Goal: Information Seeking & Learning: Learn about a topic

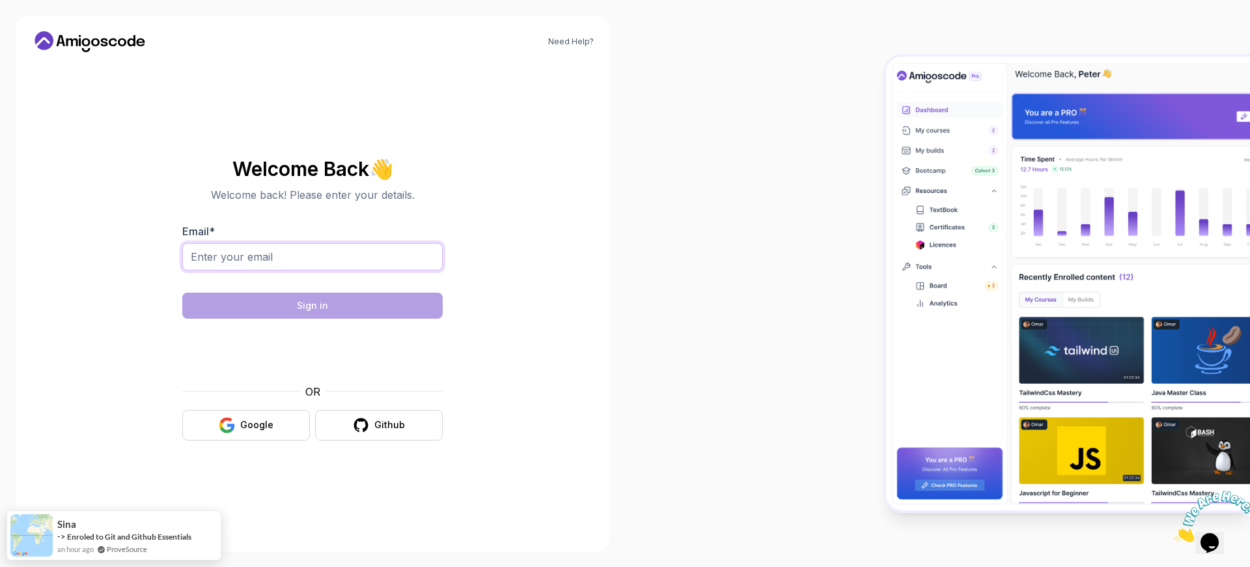
click at [281, 255] on input "Email *" at bounding box center [312, 256] width 260 height 27
type input "drmhere@gmail.com"
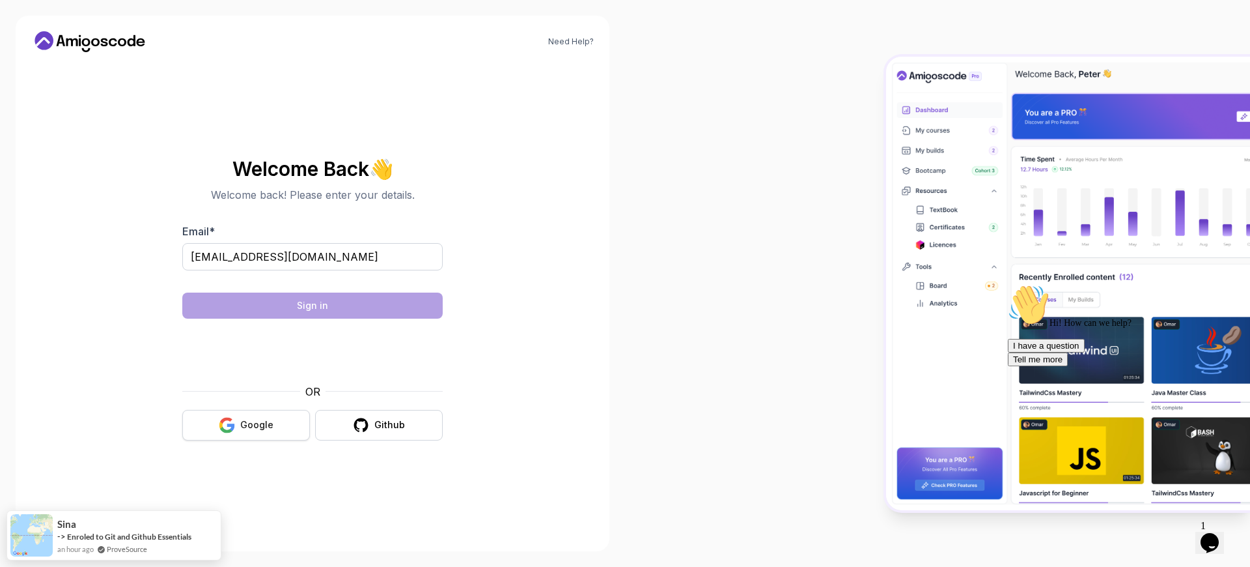
click at [276, 431] on button "Google" at bounding box center [246, 425] width 128 height 31
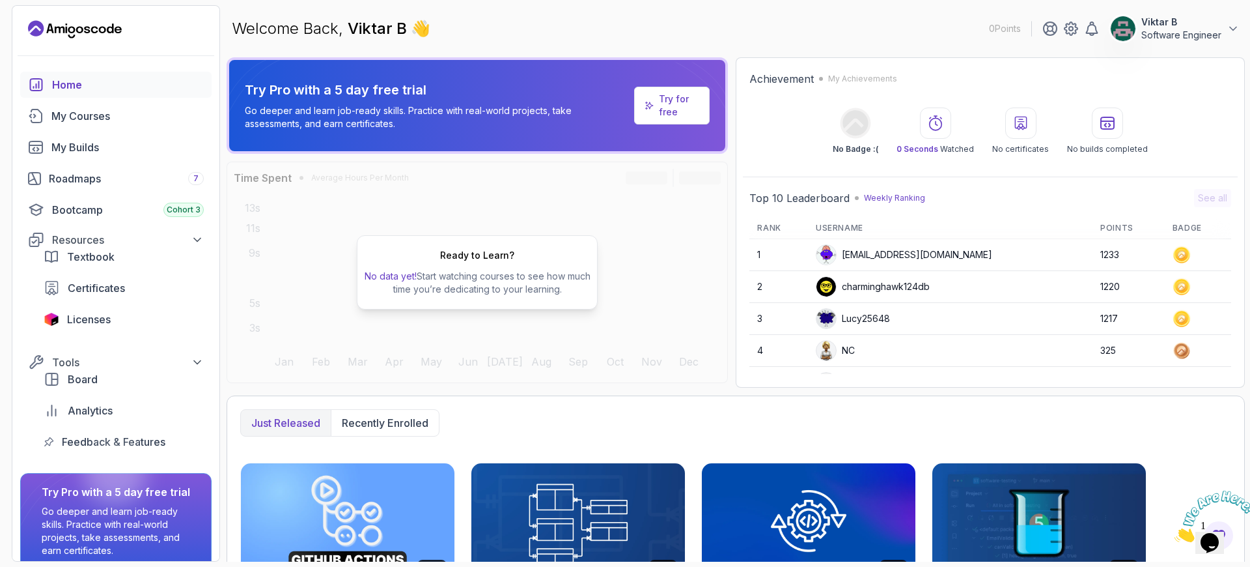
click at [1212, 531] on img at bounding box center [1215, 515] width 81 height 51
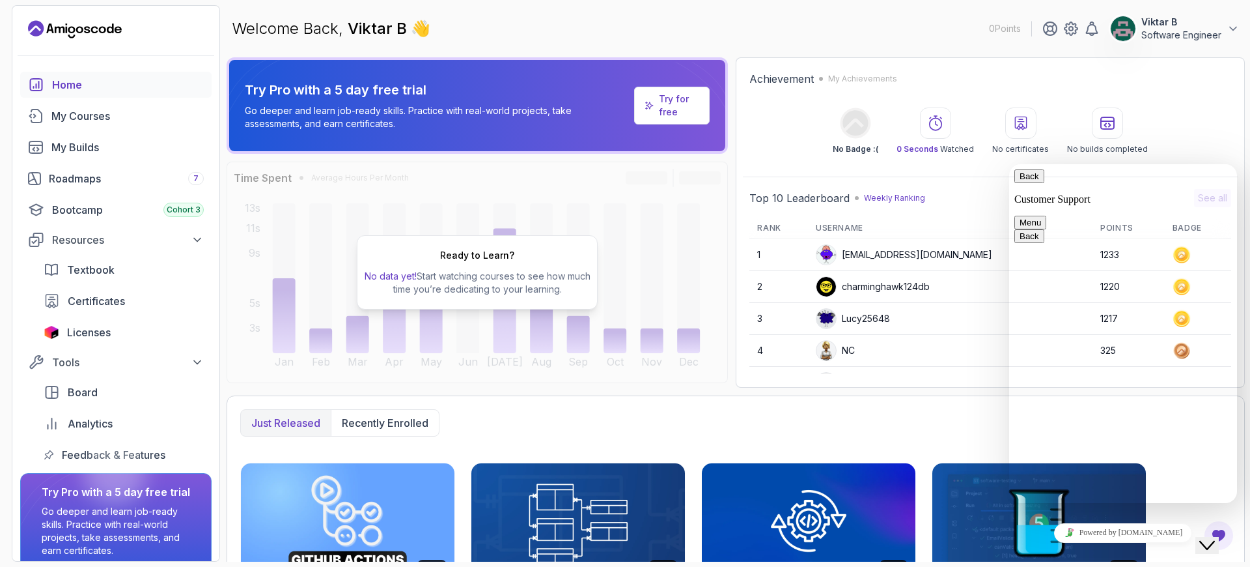
click at [1214, 112] on div "No Badge :( 0 Seconds Watched No certificates No builds completed" at bounding box center [991, 130] width 482 height 47
click at [94, 121] on div "My Courses" at bounding box center [127, 116] width 152 height 16
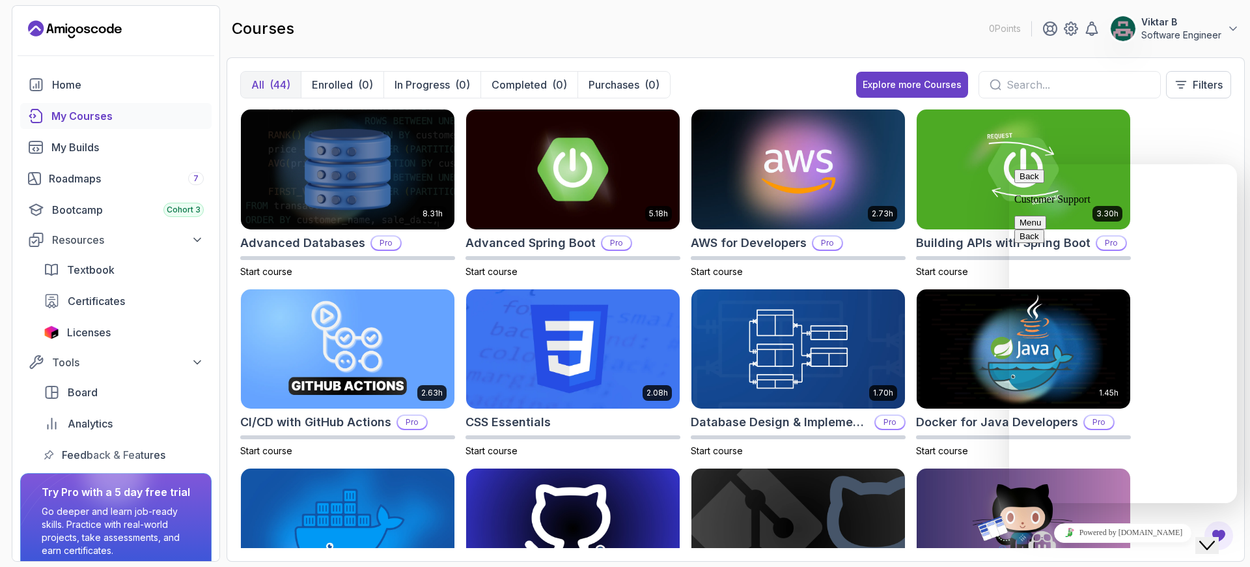
click at [1149, 25] on p "Viktar B" at bounding box center [1182, 22] width 80 height 13
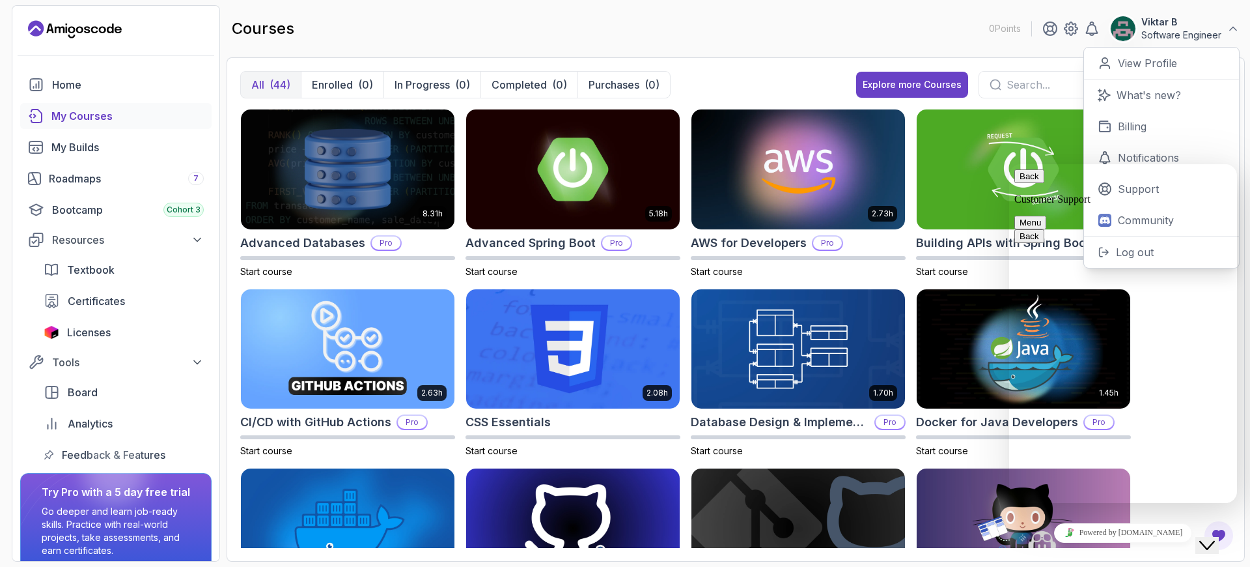
click at [791, 81] on div "All (44) Enrolled (0) In Progress (0) Completed (0) Purchases (0) Explore more …" at bounding box center [735, 90] width 991 height 38
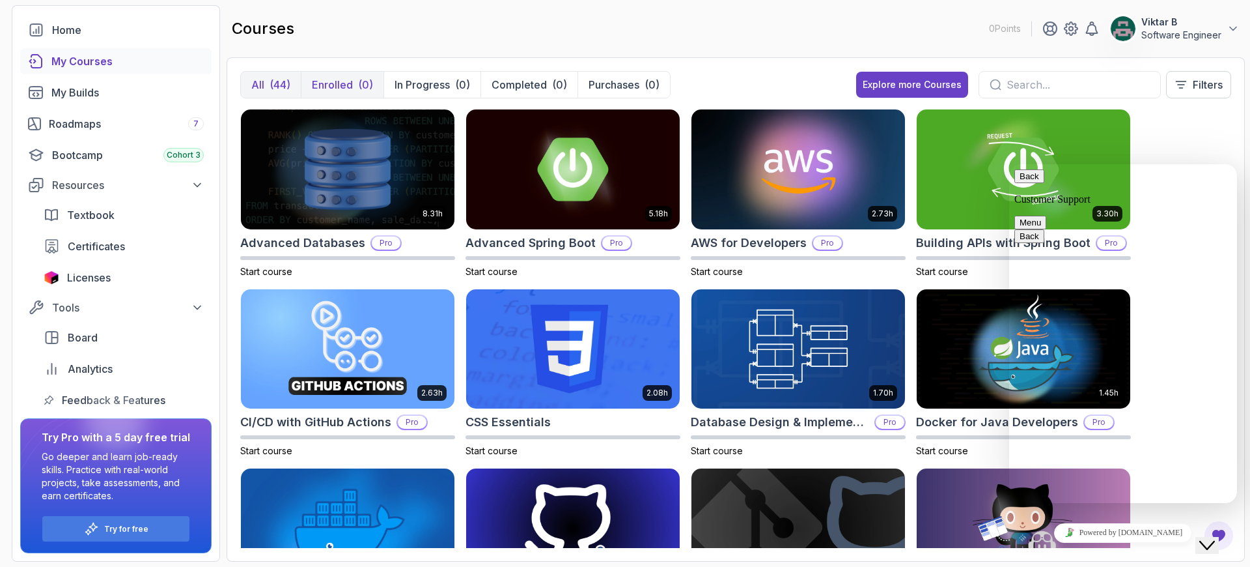
click at [366, 84] on div "(0)" at bounding box center [365, 85] width 15 height 16
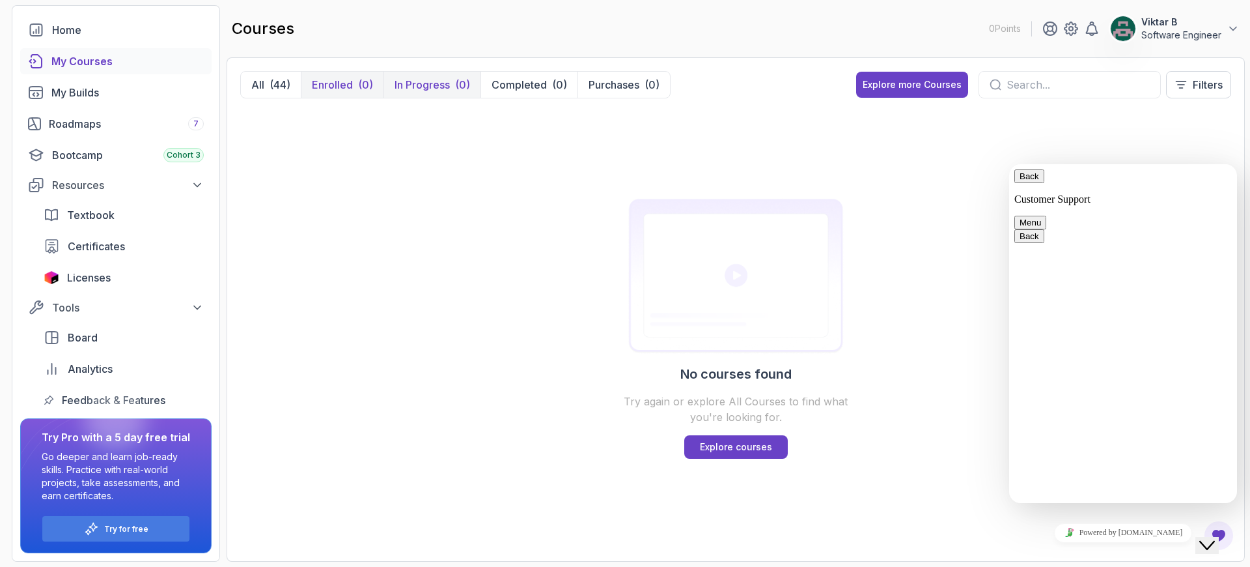
click at [435, 89] on p "In Progress" at bounding box center [422, 85] width 55 height 16
click at [521, 89] on p "Completed" at bounding box center [519, 85] width 55 height 16
click at [605, 81] on p "Purchases" at bounding box center [614, 85] width 51 height 16
click at [1195, 25] on p "Viktar B" at bounding box center [1182, 22] width 80 height 13
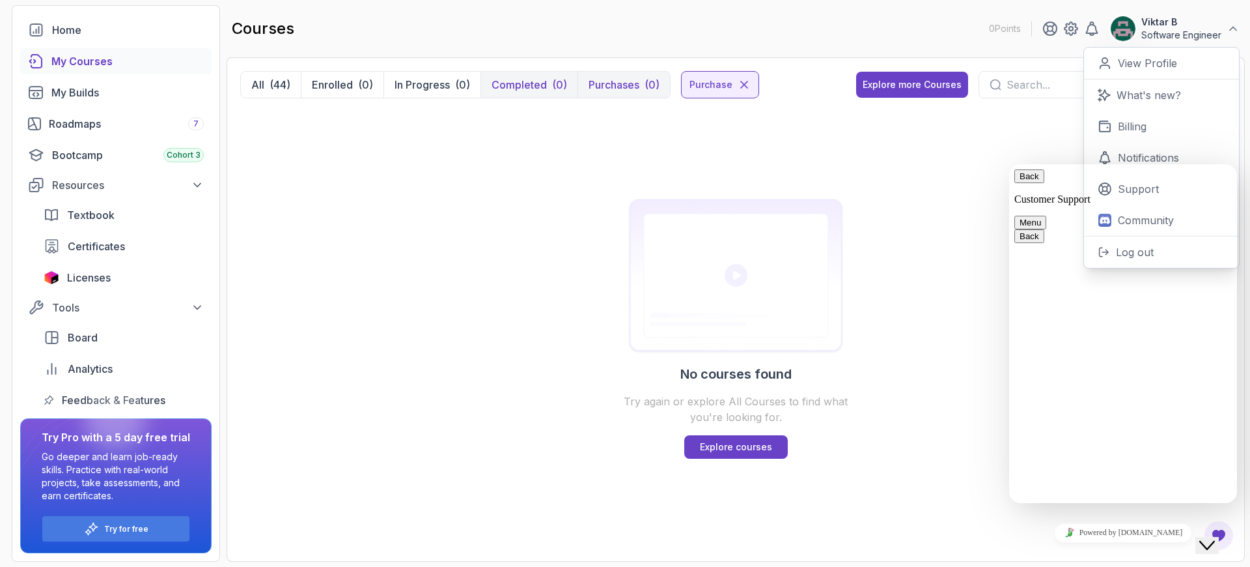
click at [1215, 540] on icon "$i18n('chat', 'chat_widget')" at bounding box center [1207, 544] width 16 height 9
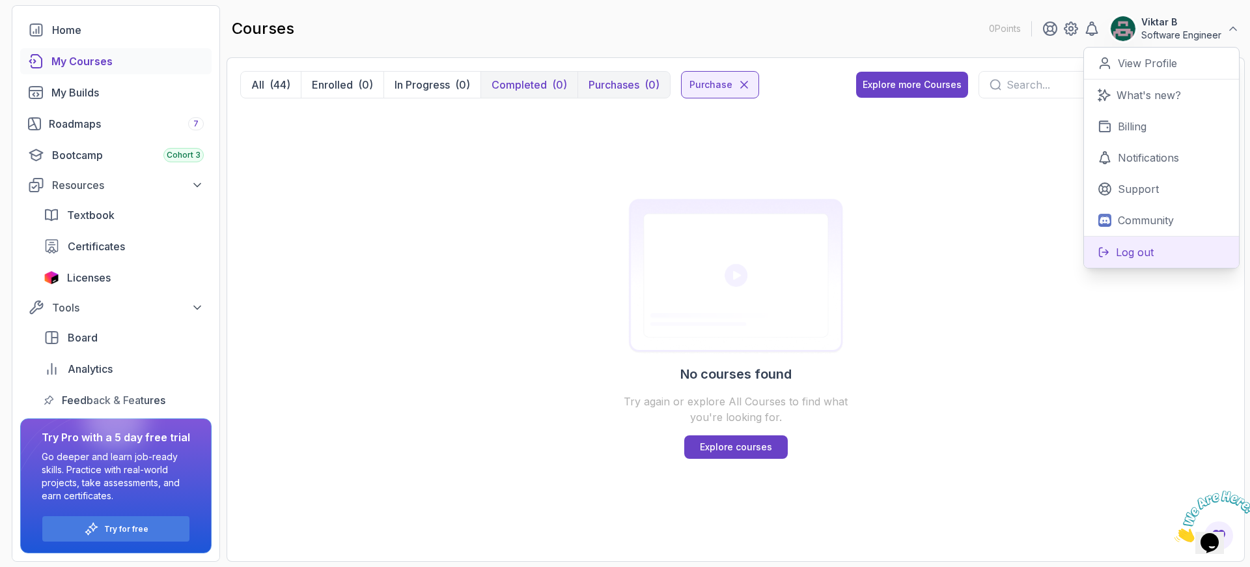
click at [1172, 254] on button "Log out" at bounding box center [1161, 252] width 155 height 32
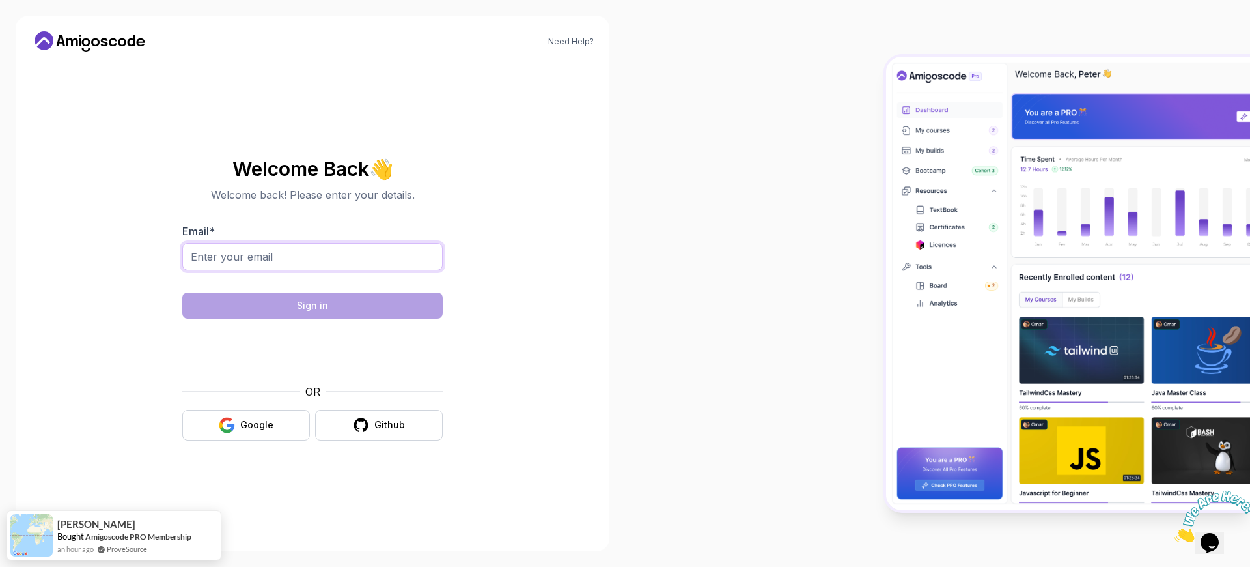
click at [285, 260] on input "Email *" at bounding box center [312, 256] width 260 height 27
type input "drmhere@gmail.com"
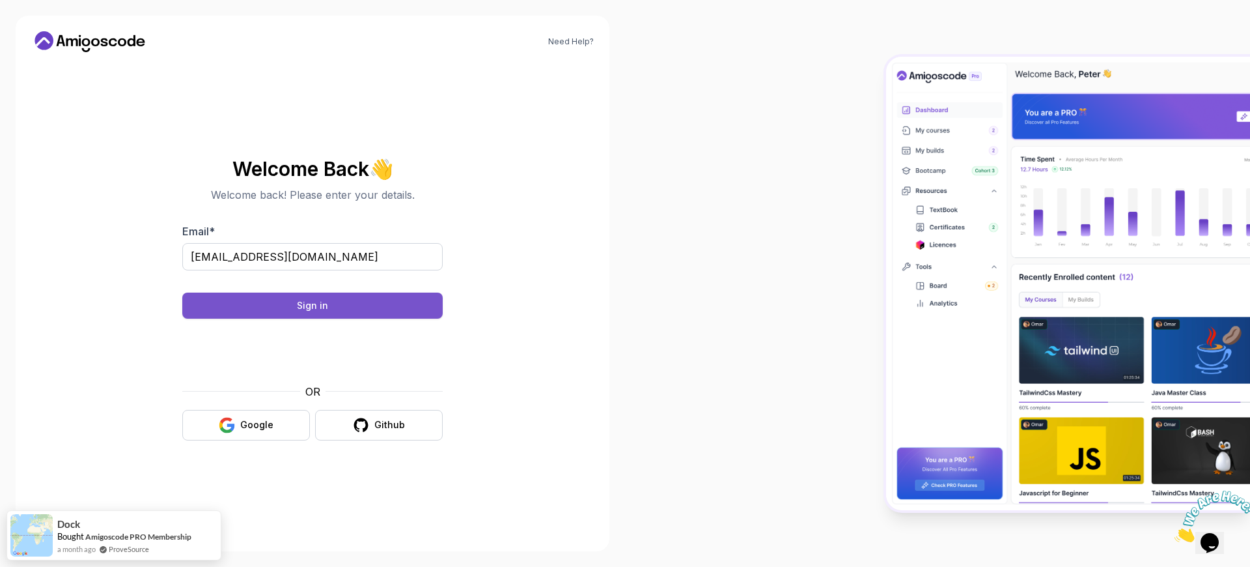
click at [337, 309] on button "Sign in" at bounding box center [312, 305] width 260 height 26
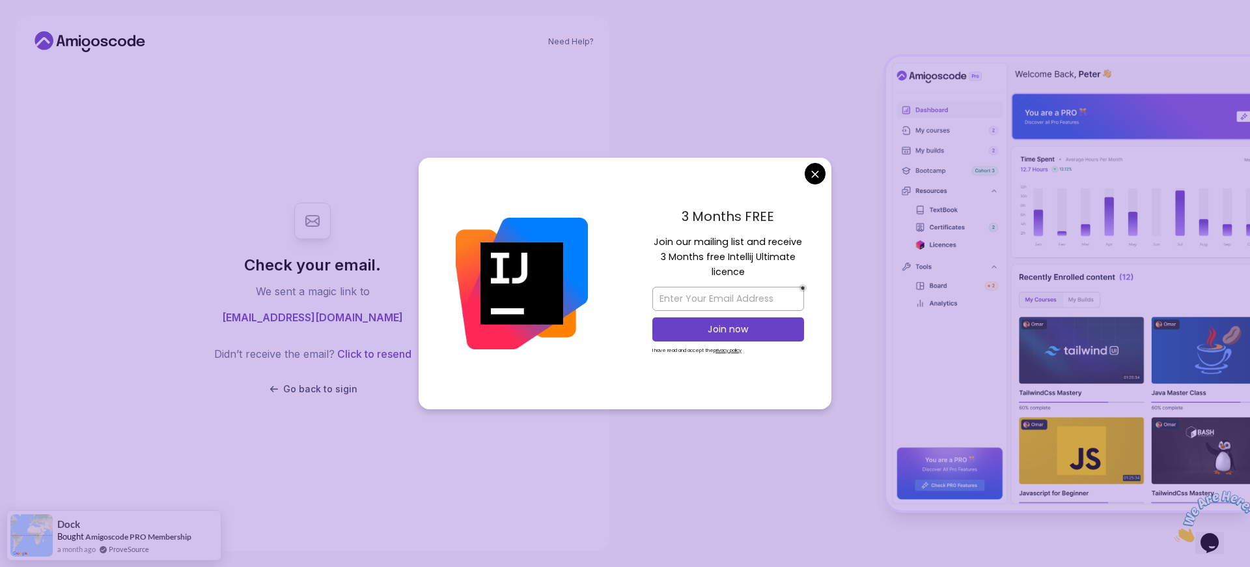
click at [819, 165] on body "Need Help? Check your email. We sent a magic link to drmhere@gmail.com Didn’t r…" at bounding box center [625, 283] width 1250 height 567
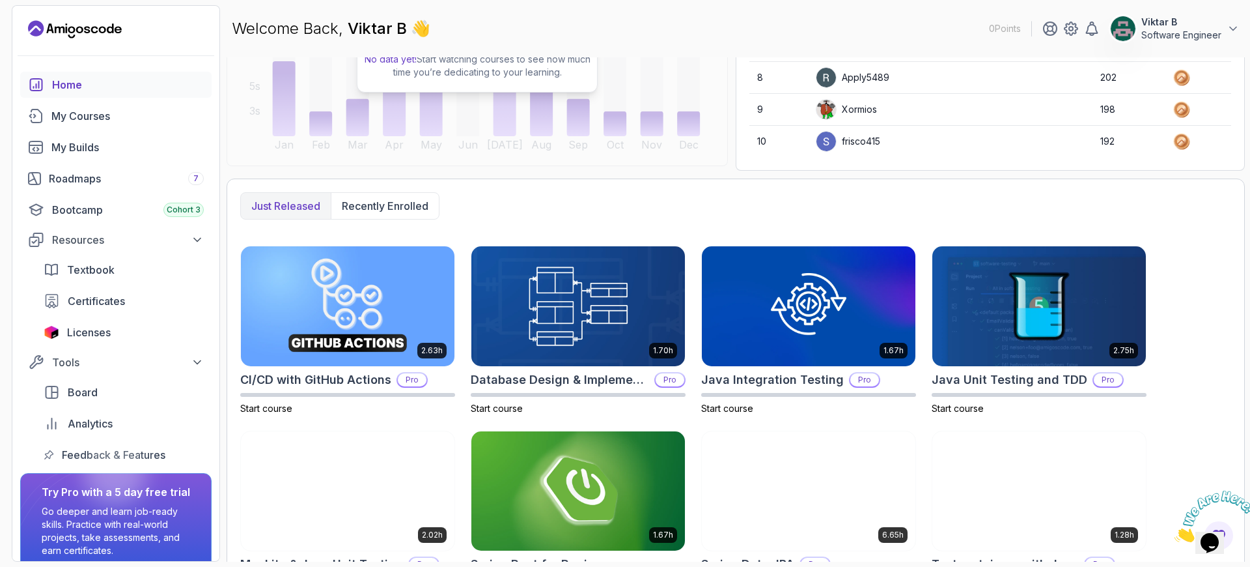
scroll to position [268, 0]
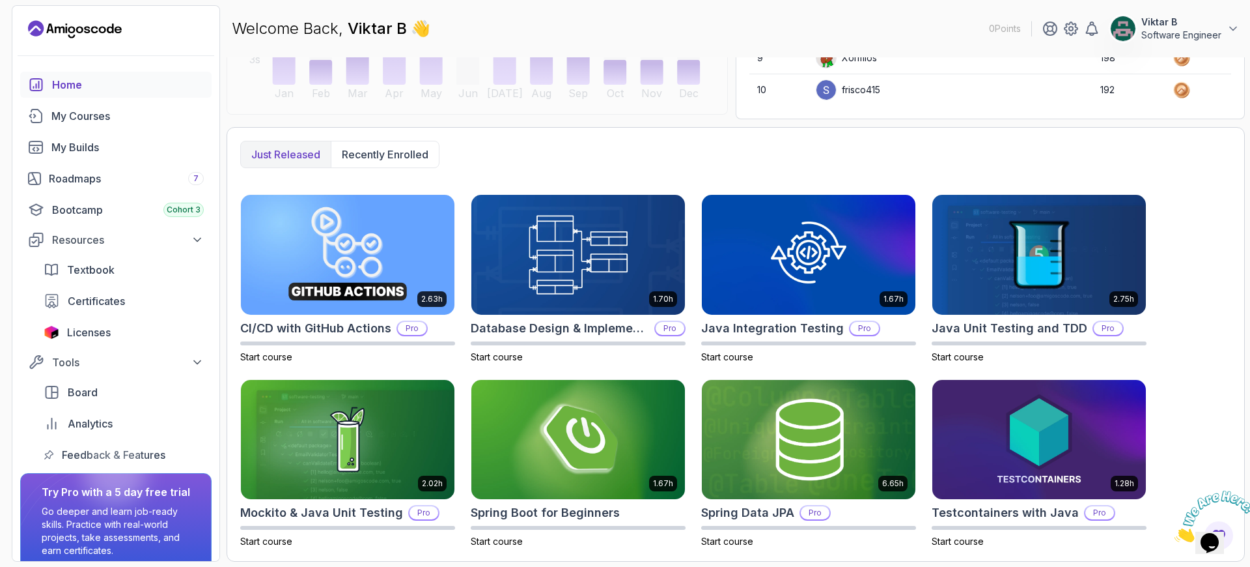
click at [1187, 35] on p "Software Engineer" at bounding box center [1182, 35] width 80 height 13
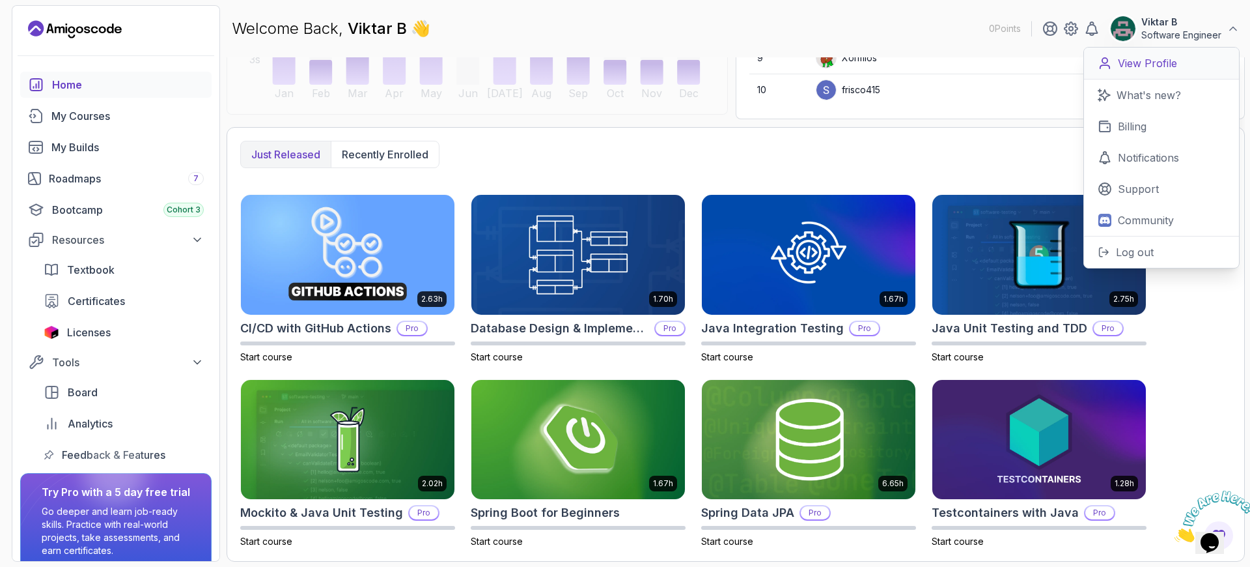
click at [1136, 68] on p "View Profile" at bounding box center [1147, 63] width 59 height 16
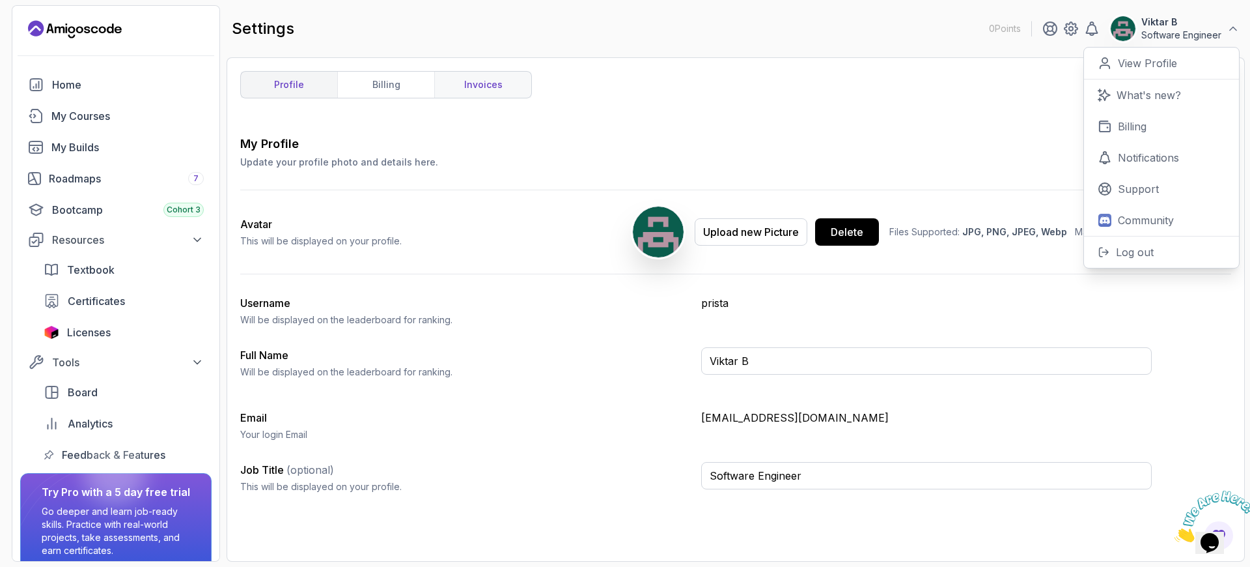
click at [443, 92] on link "invoices" at bounding box center [482, 85] width 97 height 26
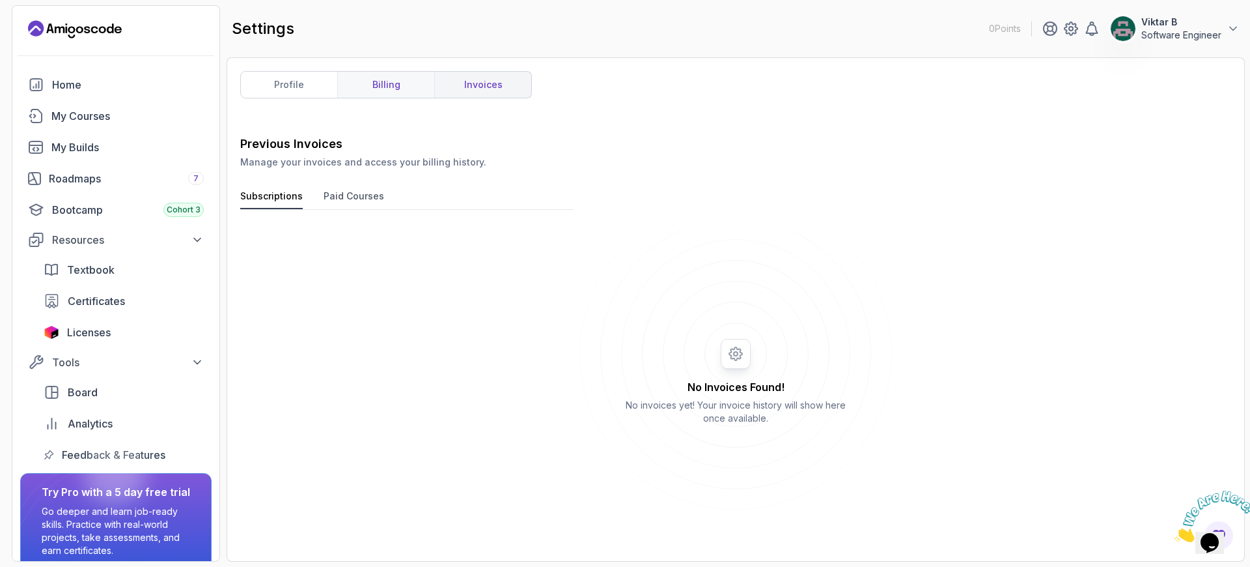
click at [385, 88] on link "billing" at bounding box center [385, 85] width 97 height 26
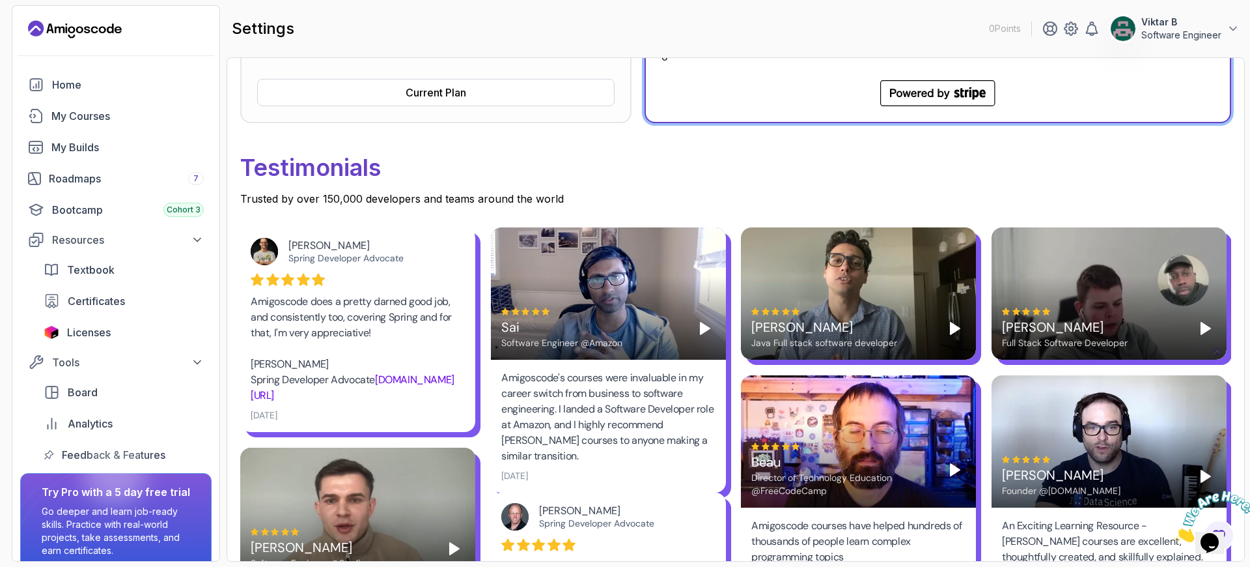
scroll to position [505, 0]
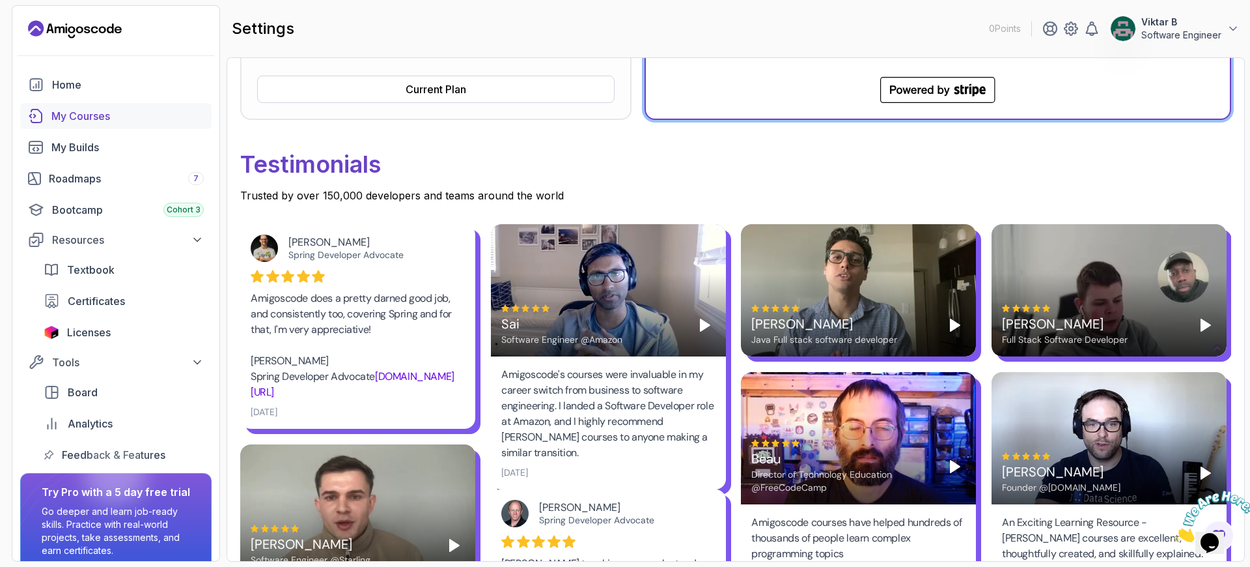
click at [79, 120] on div "My Courses" at bounding box center [127, 116] width 152 height 16
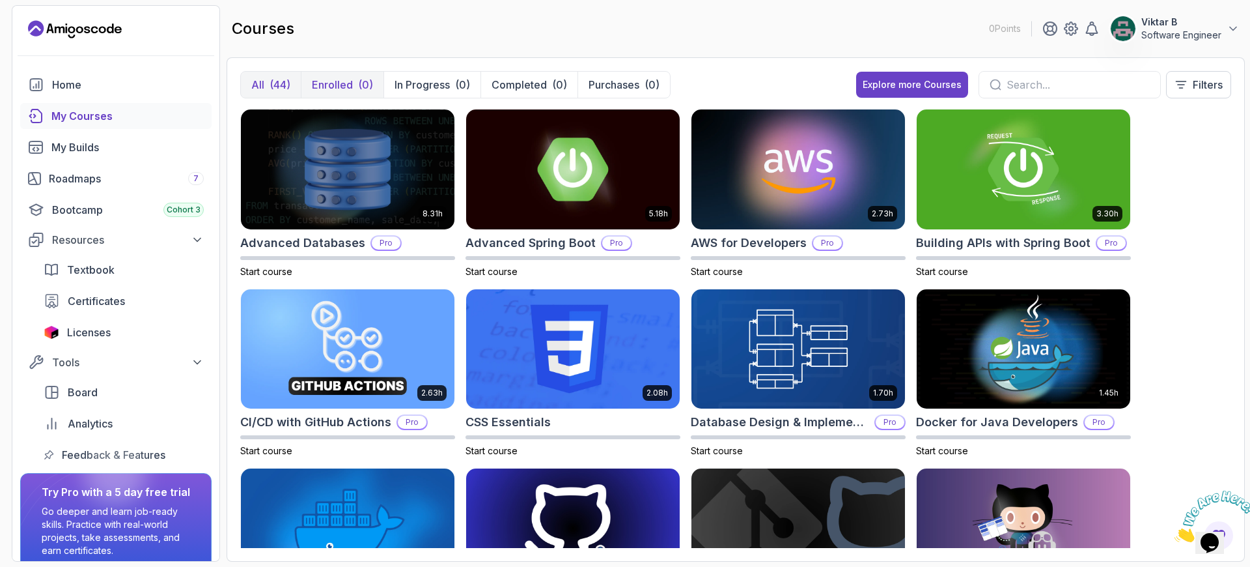
click at [348, 87] on p "Enrolled" at bounding box center [332, 85] width 41 height 16
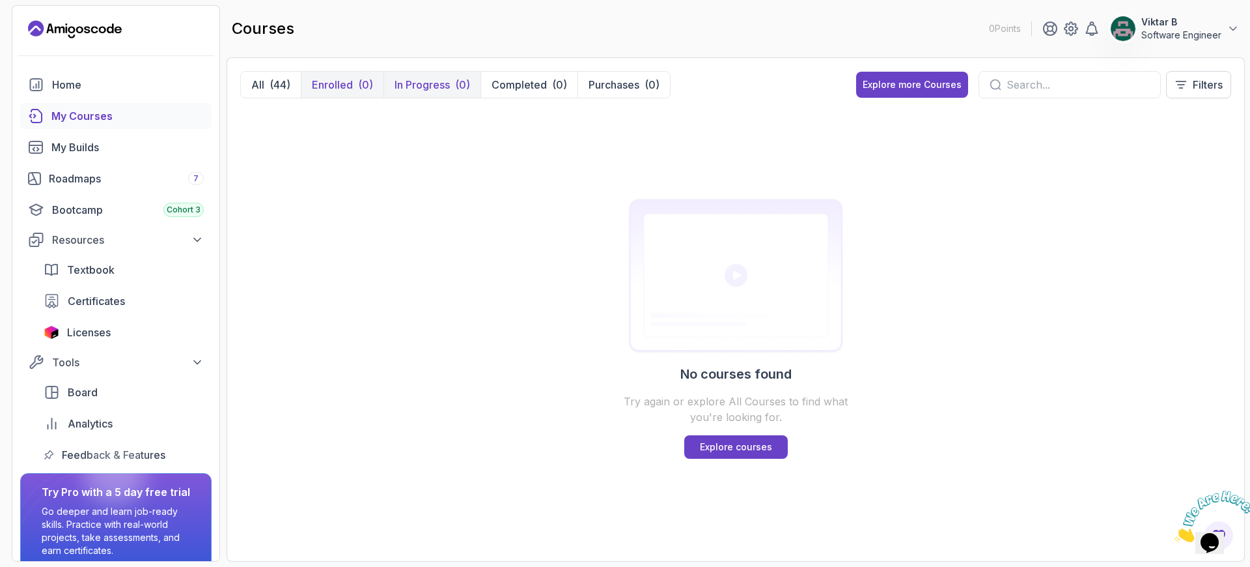
click at [444, 87] on p "In Progress" at bounding box center [422, 85] width 55 height 16
click at [539, 87] on p "Completed" at bounding box center [519, 85] width 55 height 16
click at [620, 85] on p "Purchases" at bounding box center [614, 85] width 51 height 16
click at [525, 89] on p "Completed" at bounding box center [519, 85] width 55 height 16
click at [435, 99] on div "All (44) Enrolled (0) In Progress (0) Completed (0) Purchases (0) purchase Expl…" at bounding box center [735, 90] width 991 height 38
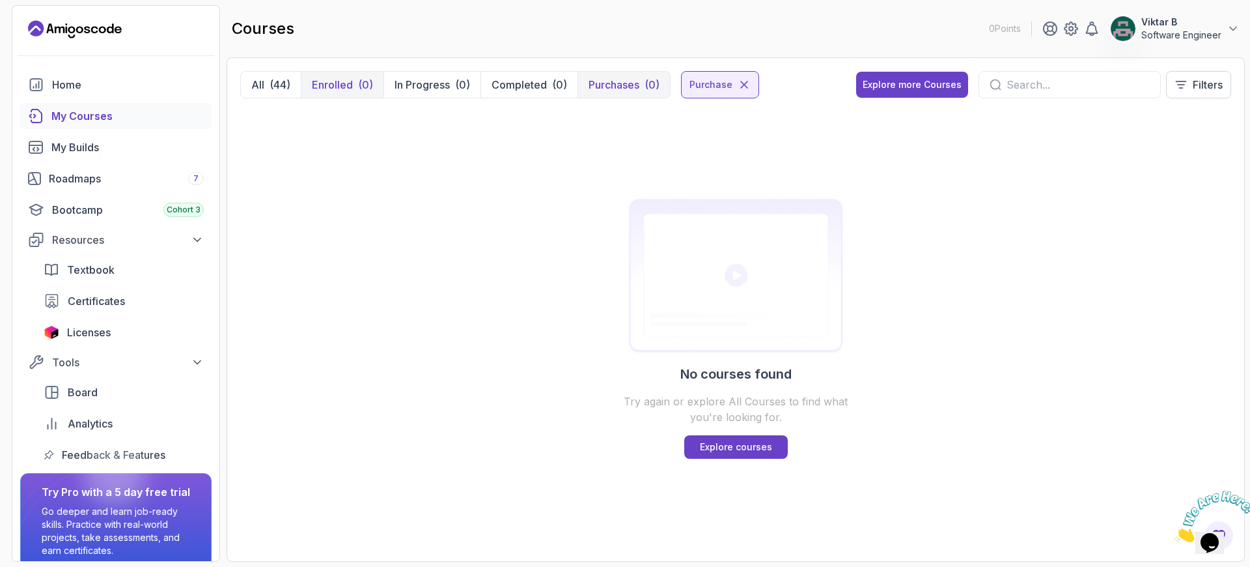
click at [380, 89] on button "Enrolled (0)" at bounding box center [342, 85] width 83 height 26
click at [238, 73] on div "All (44) Enrolled (0) In Progress (0) Completed (0) Purchases (0) purchase Expl…" at bounding box center [736, 309] width 1018 height 504
click at [1155, 27] on p "Viktar B" at bounding box center [1182, 22] width 80 height 13
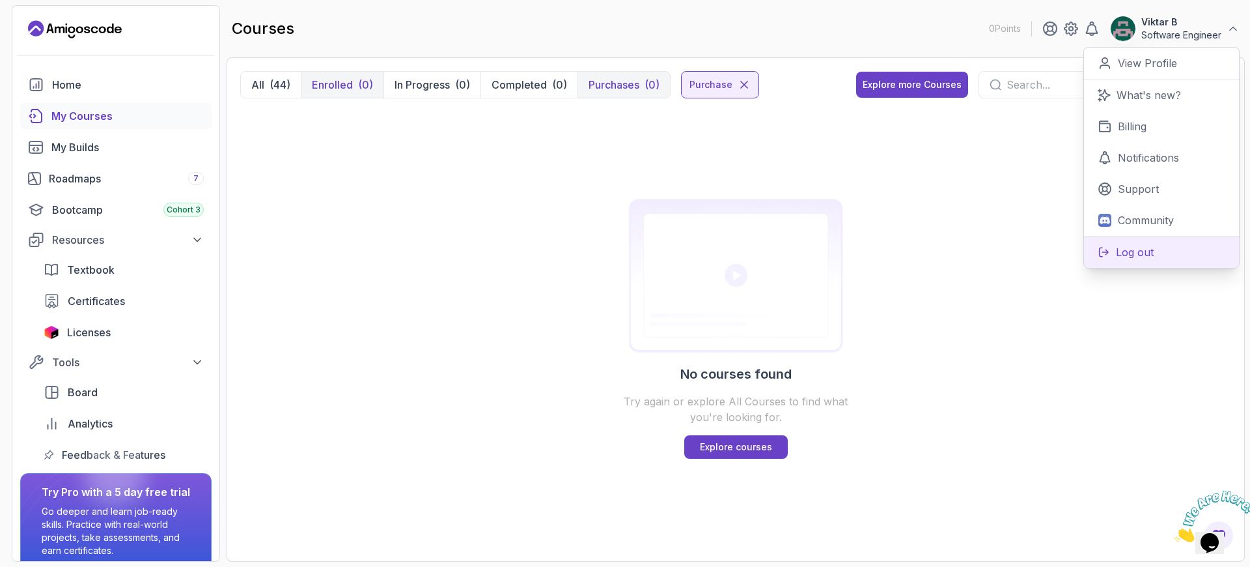
click at [1142, 246] on p "Log out" at bounding box center [1135, 252] width 38 height 16
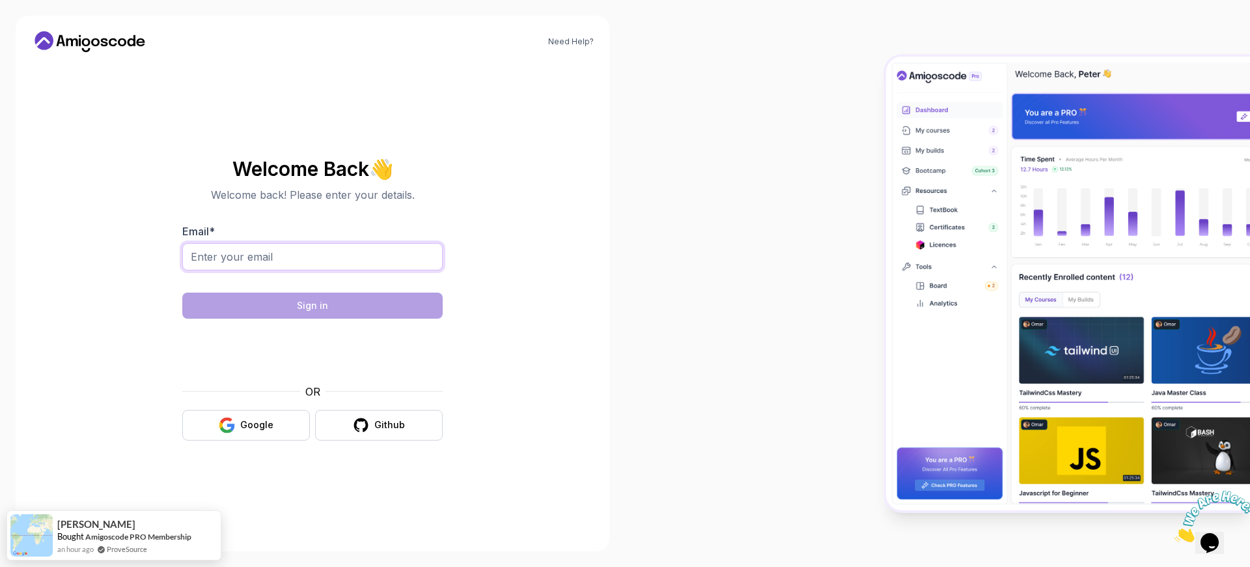
click at [240, 257] on input "Email *" at bounding box center [312, 256] width 260 height 27
click at [381, 177] on span "👋" at bounding box center [381, 168] width 24 height 21
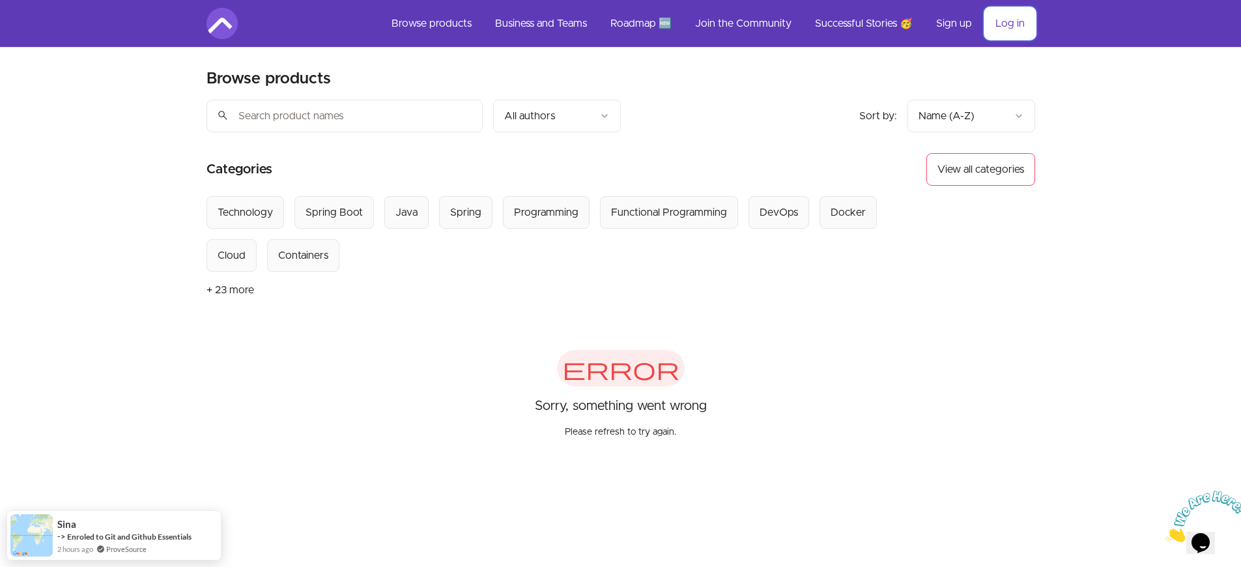
click at [1007, 20] on link "Log in" at bounding box center [1010, 23] width 50 height 31
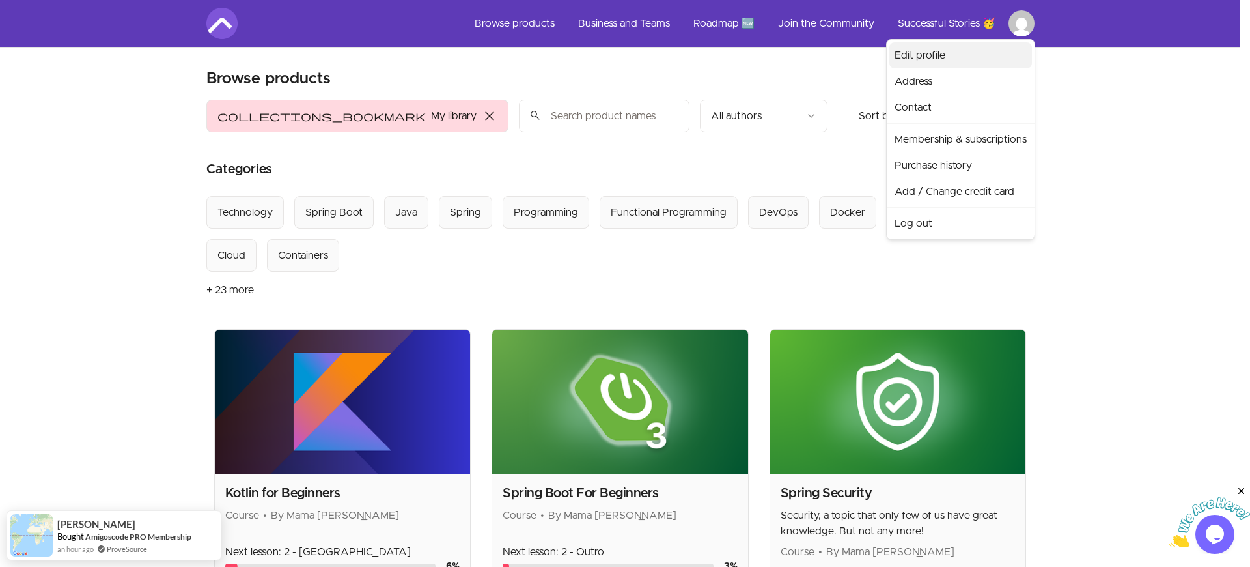
click at [931, 54] on link "Edit profile" at bounding box center [961, 55] width 143 height 26
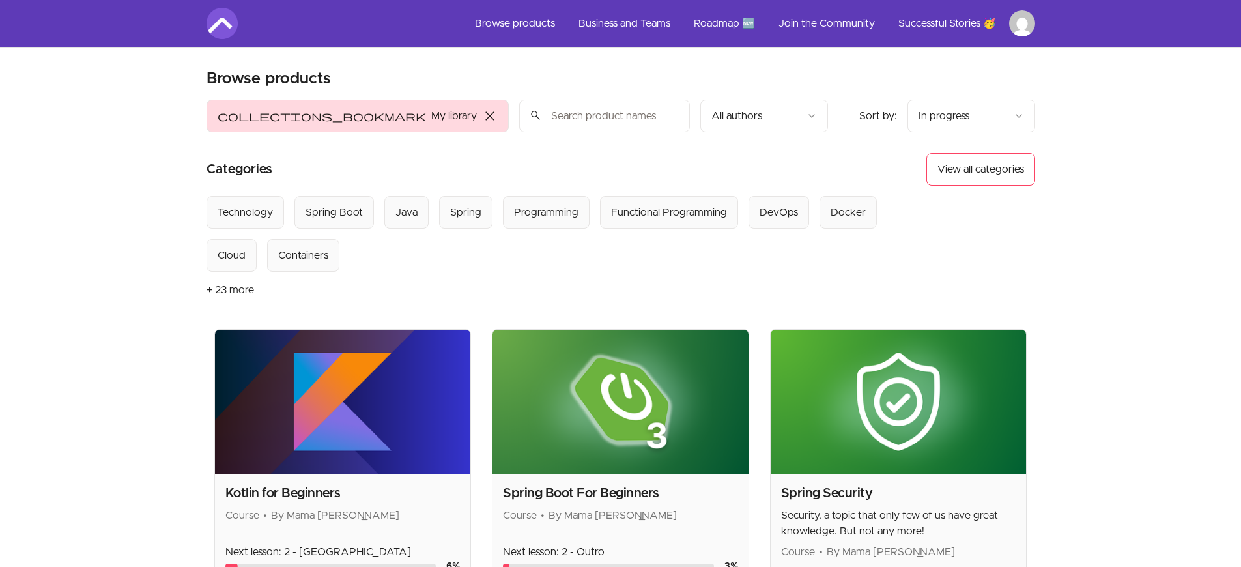
click at [519, 114] on input "search" at bounding box center [604, 116] width 171 height 33
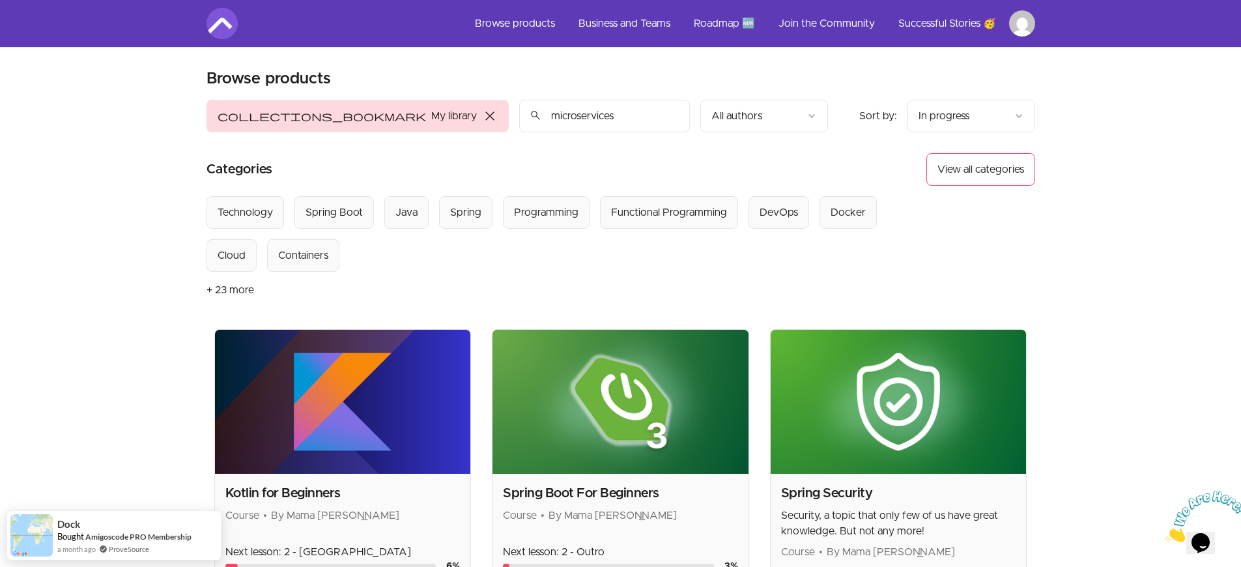
type input "microservices"
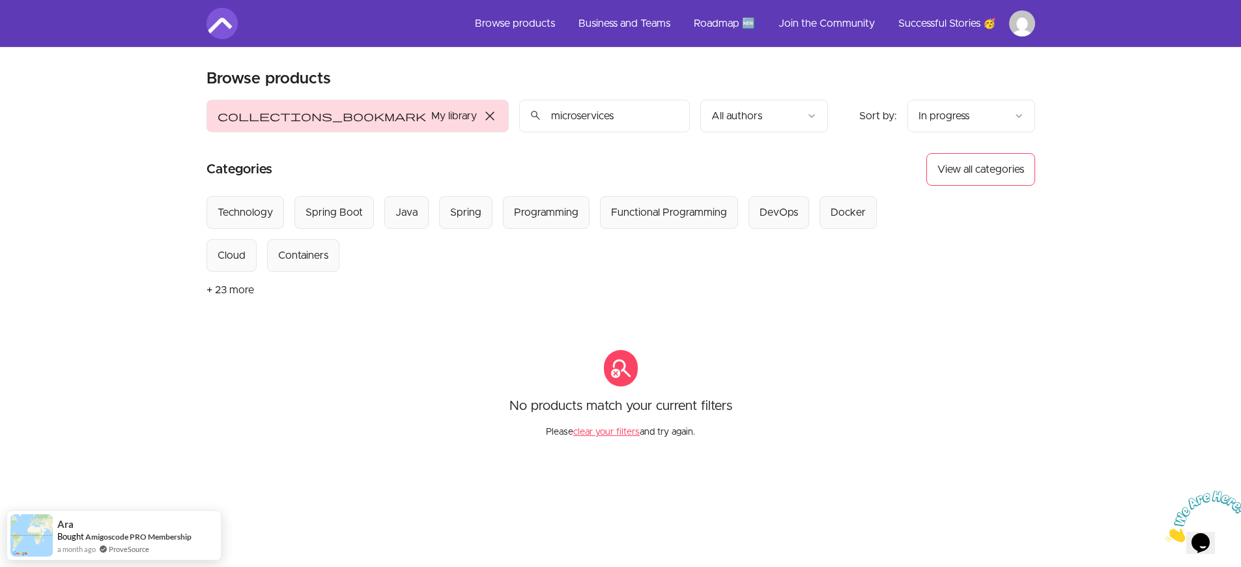
click at [591, 110] on input "microservices" at bounding box center [604, 116] width 171 height 33
click at [589, 117] on input "microservices" at bounding box center [604, 116] width 171 height 33
click at [585, 115] on input "microservices" at bounding box center [604, 116] width 171 height 33
click at [794, 125] on div "collections_bookmark My library close Sort by: import_export In progress search…" at bounding box center [516, 116] width 621 height 33
click at [544, 25] on link "Browse products" at bounding box center [514, 23] width 101 height 31
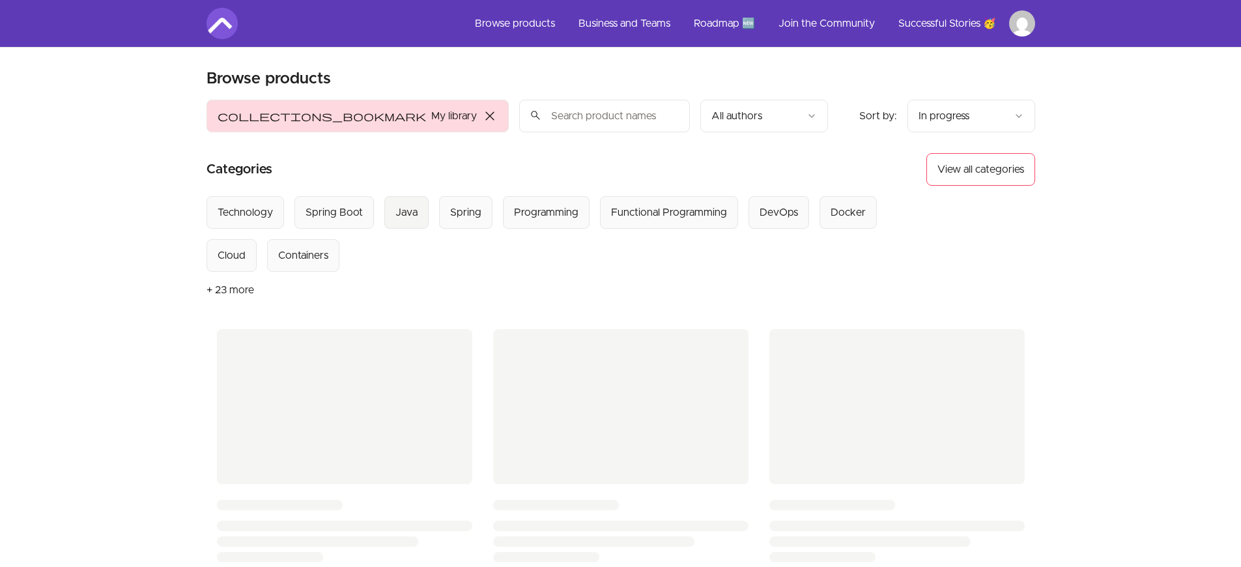
click at [414, 214] on div "Java" at bounding box center [406, 212] width 22 height 16
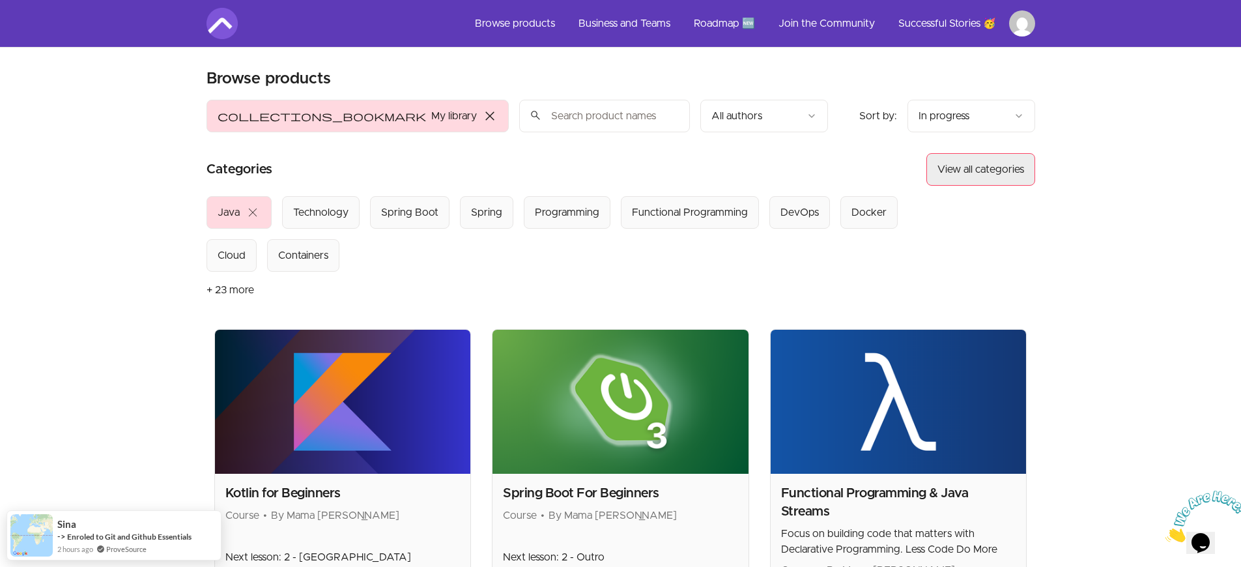
click at [962, 170] on button "View all categories" at bounding box center [980, 169] width 109 height 33
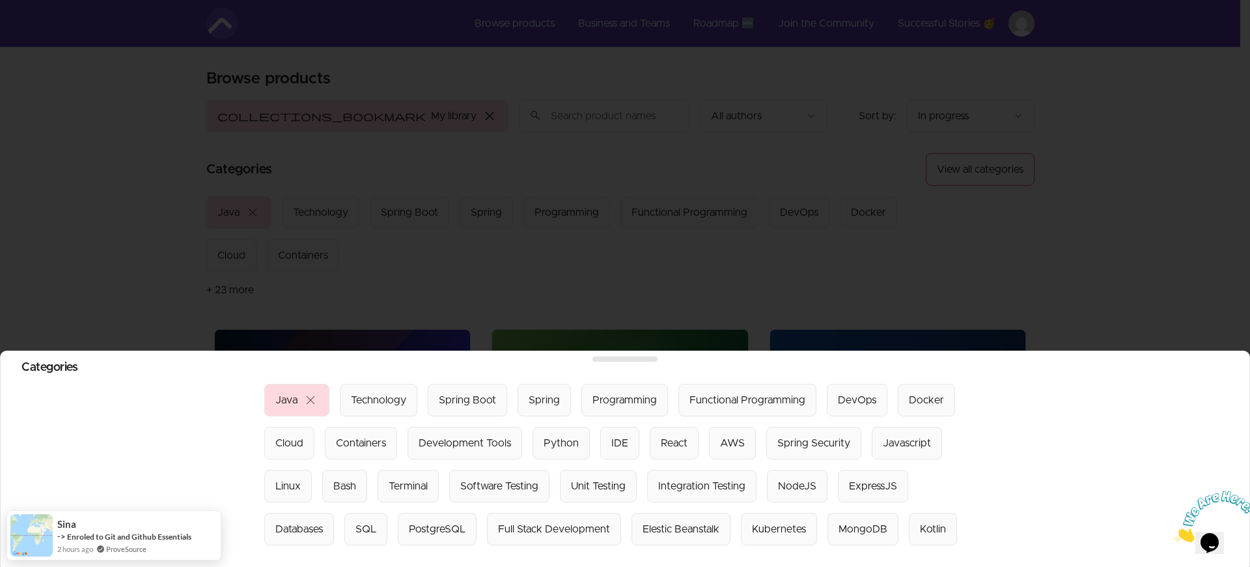
click at [410, 259] on div at bounding box center [625, 283] width 1250 height 567
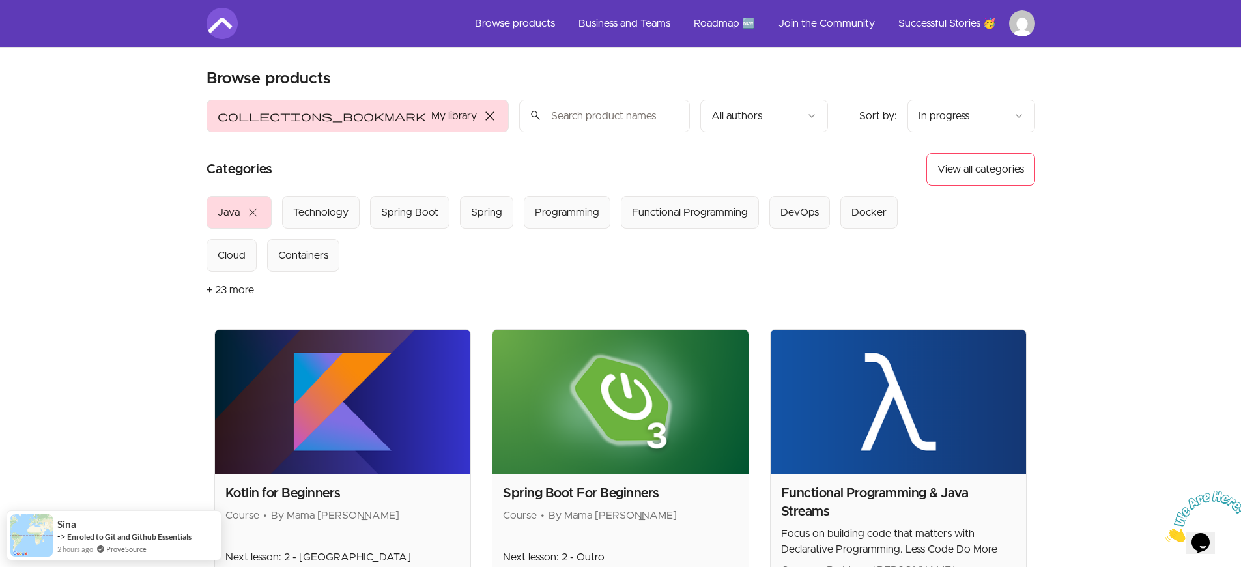
click at [482, 119] on span "close" at bounding box center [490, 116] width 16 height 16
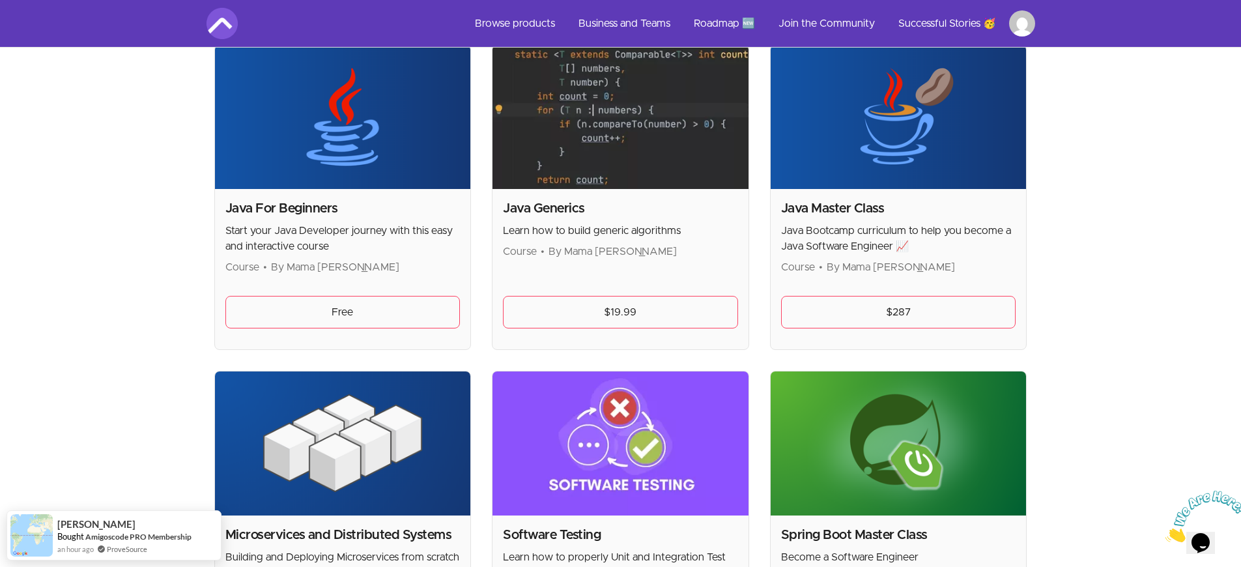
scroll to position [925, 0]
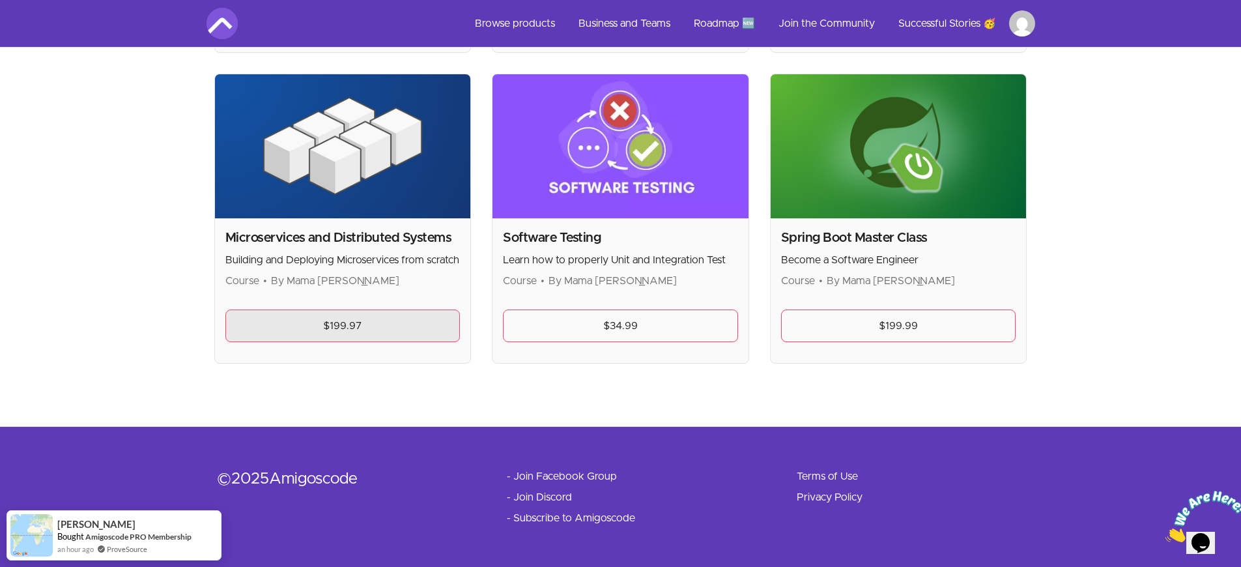
click at [354, 322] on link "$199.97" at bounding box center [342, 325] width 235 height 33
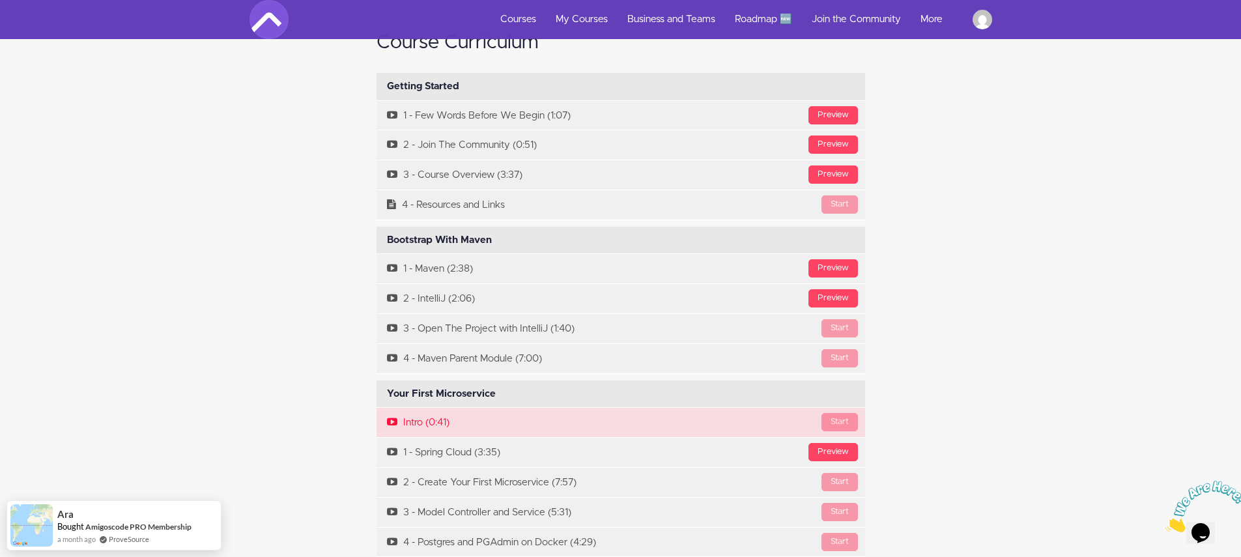
scroll to position [3960, 0]
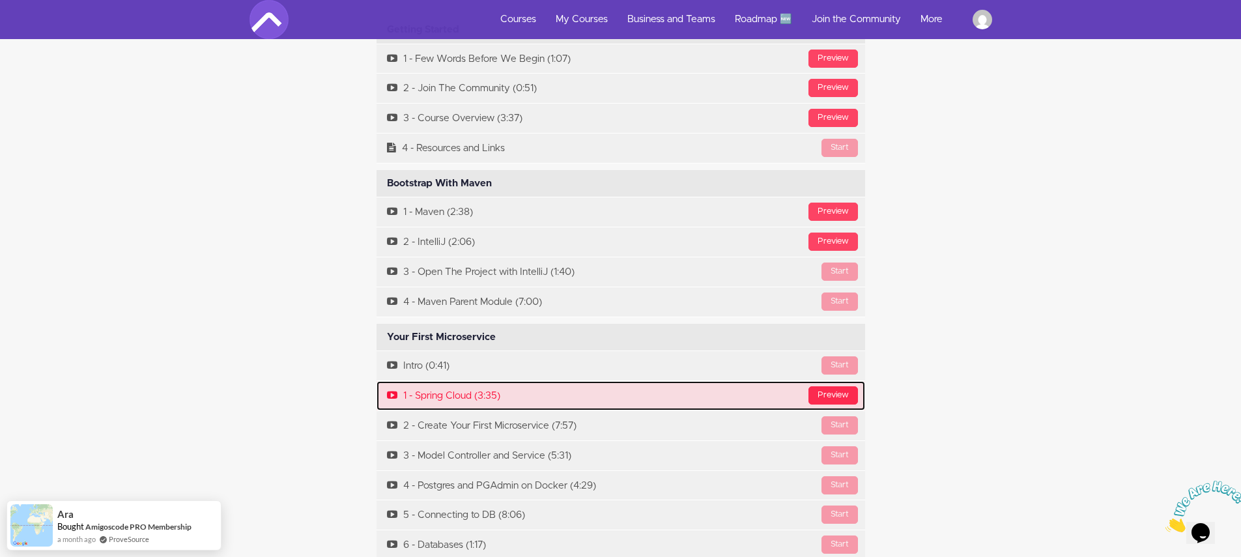
click at [837, 386] on div "Preview" at bounding box center [832, 395] width 49 height 18
